Goal: Information Seeking & Learning: Learn about a topic

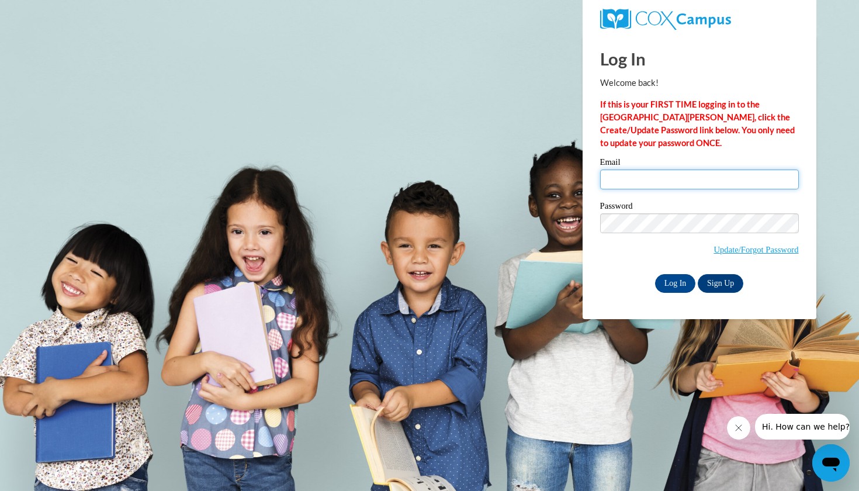
type input "areynolds@kippatl.org"
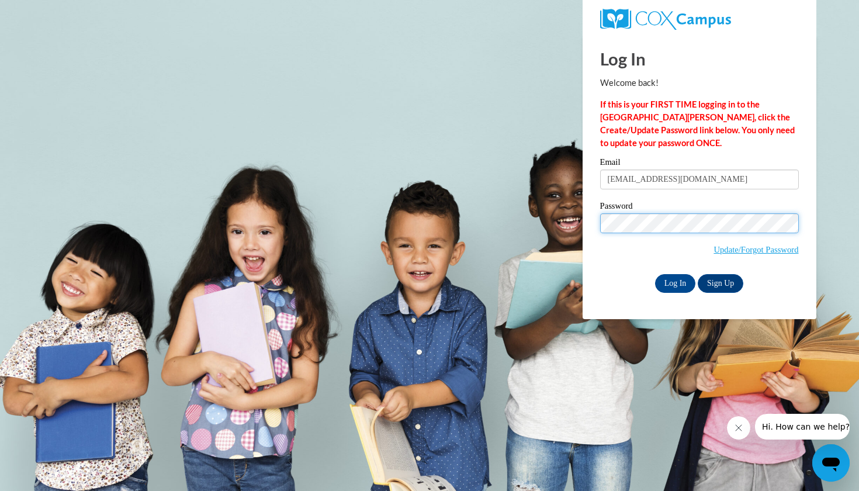
click at [675, 281] on input "Log In" at bounding box center [675, 283] width 41 height 19
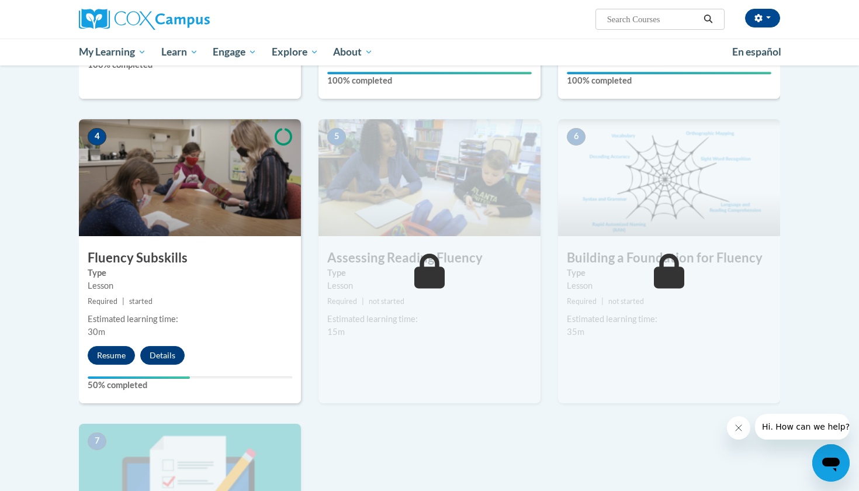
scroll to position [518, 0]
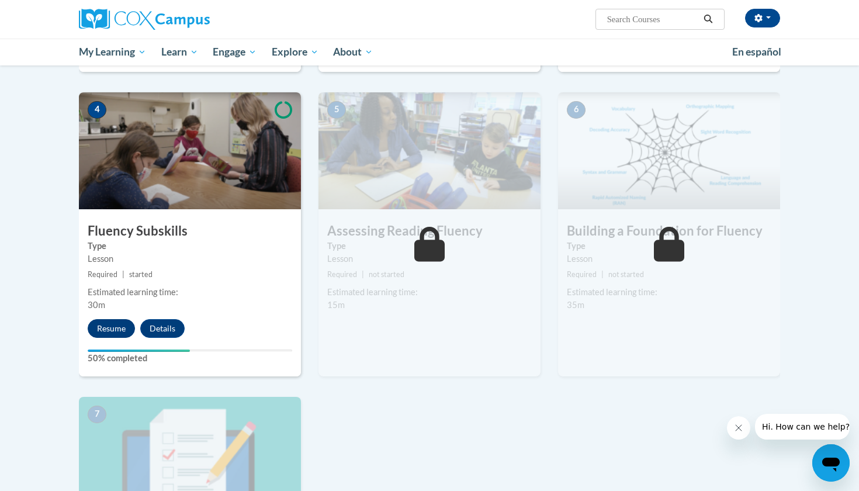
click at [120, 329] on button "Resume" at bounding box center [111, 328] width 47 height 19
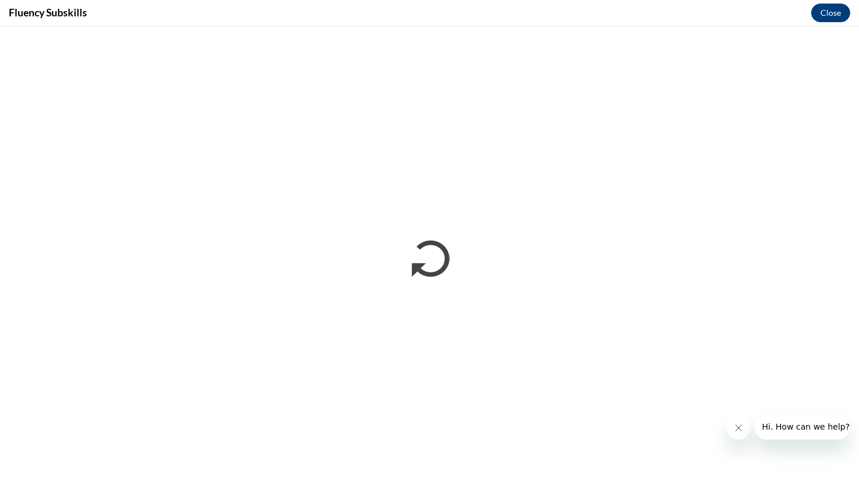
scroll to position [0, 0]
